Goal: Transaction & Acquisition: Obtain resource

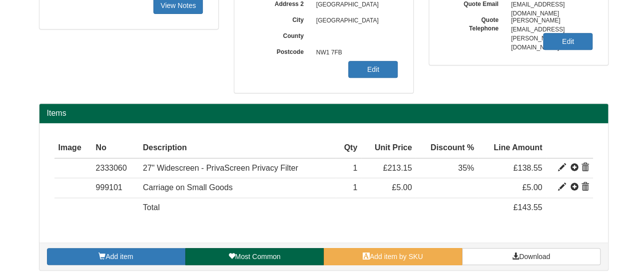
scroll to position [211, 0]
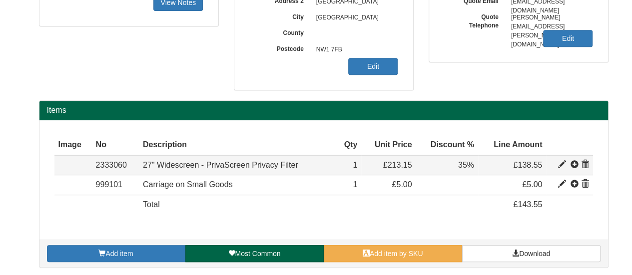
click at [119, 162] on td "2333060" at bounding box center [115, 165] width 47 height 20
copy td "2333060"
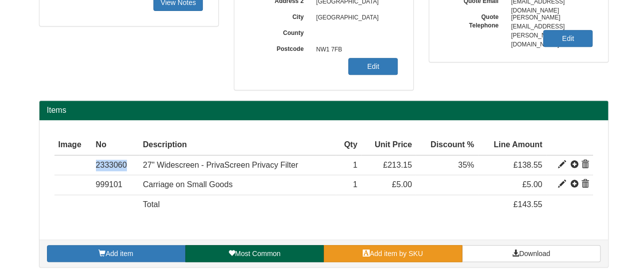
click at [364, 250] on span at bounding box center [366, 253] width 7 height 7
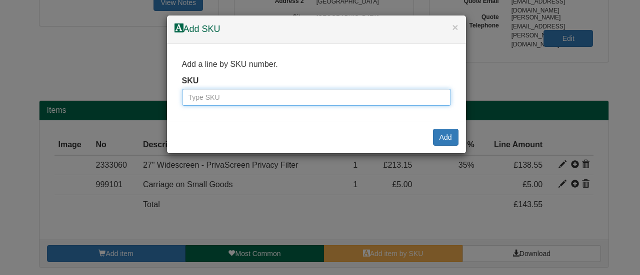
click at [270, 91] on input "text" at bounding box center [316, 97] width 269 height 17
paste input "6660046"
type input "6660046"
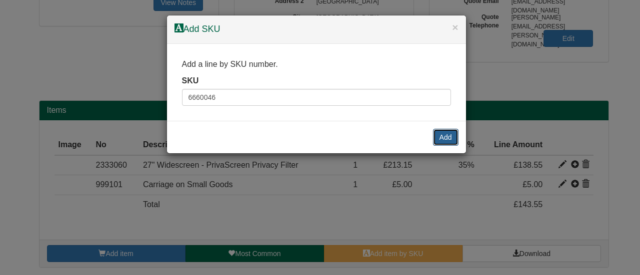
click at [449, 136] on button "Add" at bounding box center [445, 137] width 25 height 17
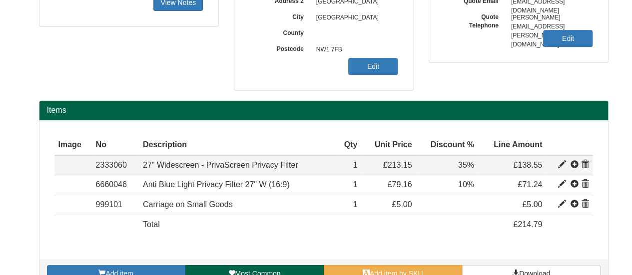
click at [582, 161] on span at bounding box center [585, 165] width 8 height 8
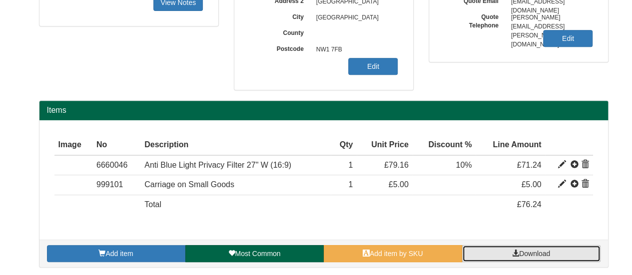
click at [544, 250] on span "Download" at bounding box center [534, 254] width 31 height 8
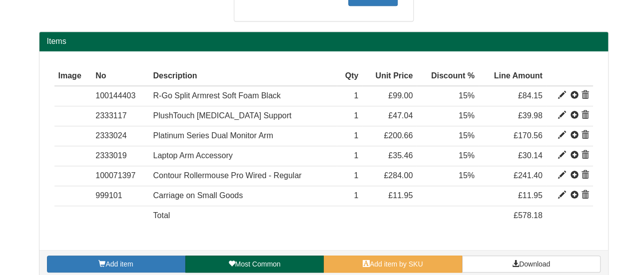
scroll to position [328, 0]
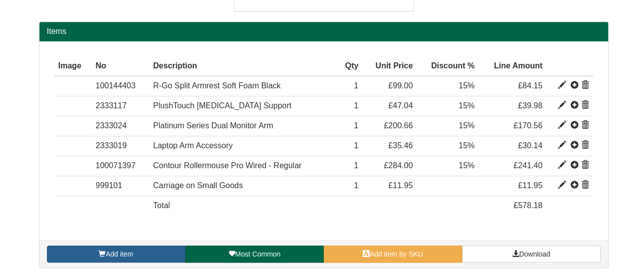
click at [129, 251] on span "Add item" at bounding box center [118, 254] width 27 height 8
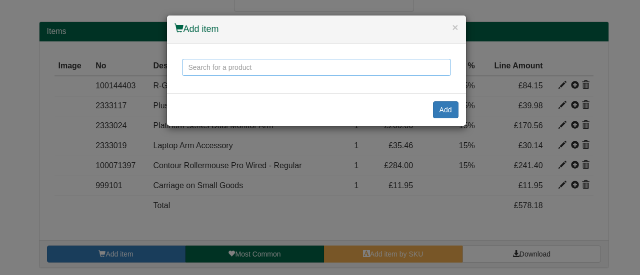
click at [248, 65] on input "text" at bounding box center [316, 67] width 269 height 17
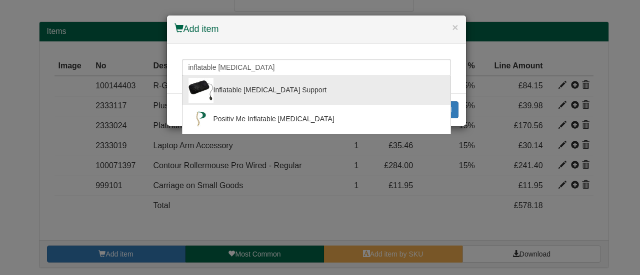
click at [245, 78] on div "Inflatable [MEDICAL_DATA] Support" at bounding box center [316, 90] width 256 height 25
type input "Inflatable [MEDICAL_DATA] Support"
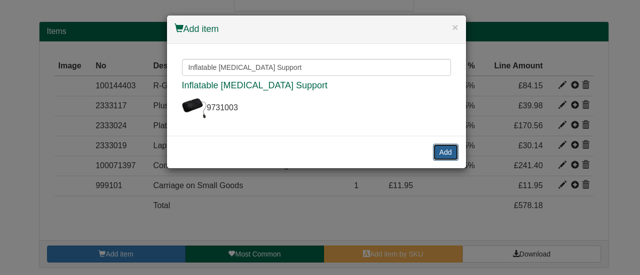
click at [442, 144] on button "Add" at bounding box center [445, 152] width 25 height 17
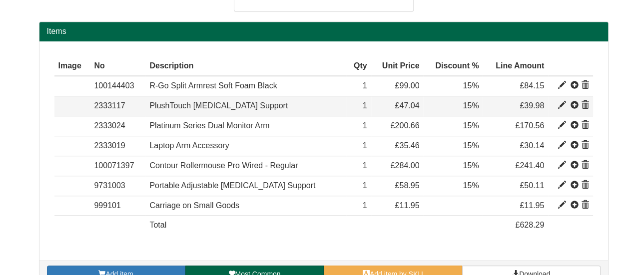
click at [585, 104] on span at bounding box center [585, 105] width 8 height 8
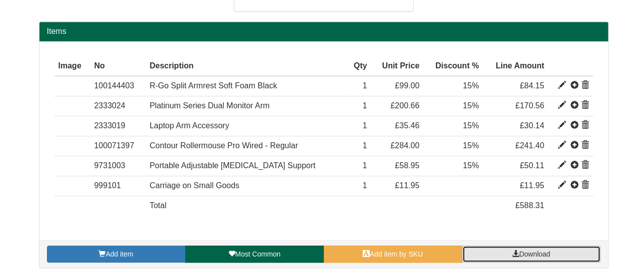
click at [558, 246] on link "Download" at bounding box center [531, 254] width 138 height 17
